Goal: Find contact information: Find contact information

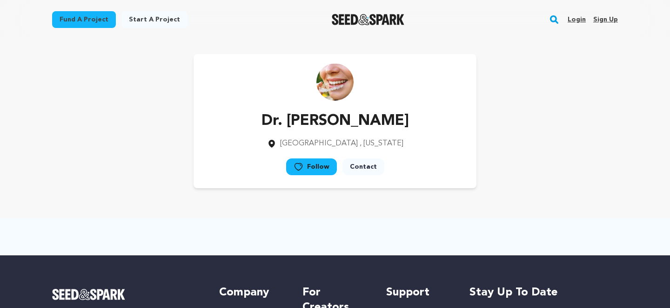
click at [363, 170] on link "Contact" at bounding box center [363, 166] width 42 height 17
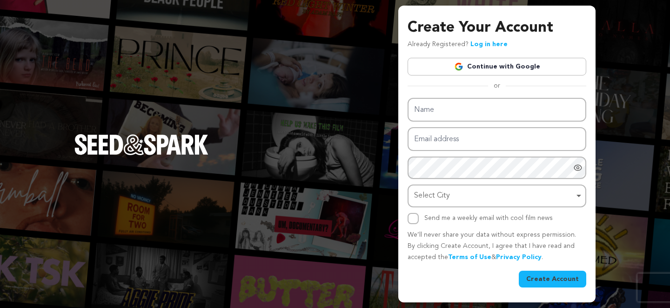
click at [465, 73] on link "Continue with Google" at bounding box center [497, 67] width 179 height 18
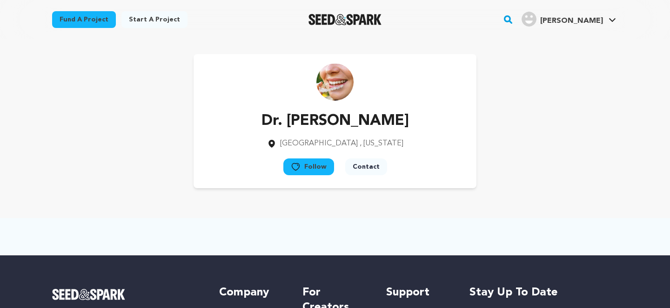
click at [353, 164] on button "Contact" at bounding box center [366, 166] width 42 height 17
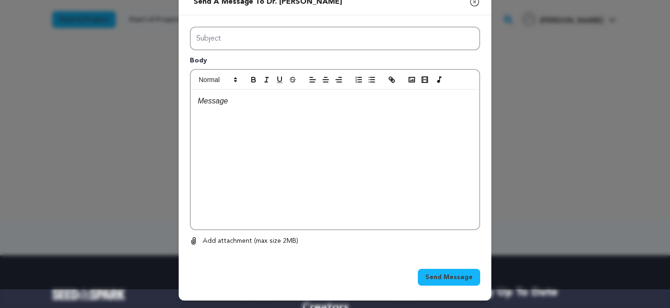
scroll to position [4, 0]
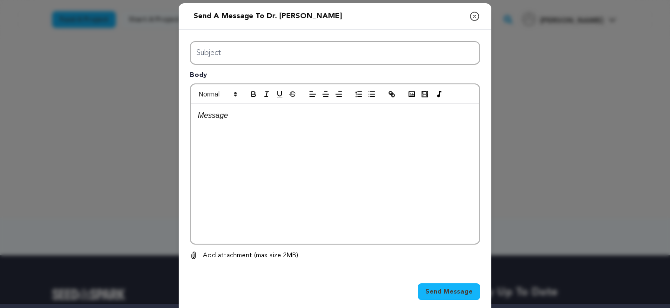
click at [476, 17] on icon "button" at bounding box center [474, 16] width 11 height 11
